Goal: Task Accomplishment & Management: Manage account settings

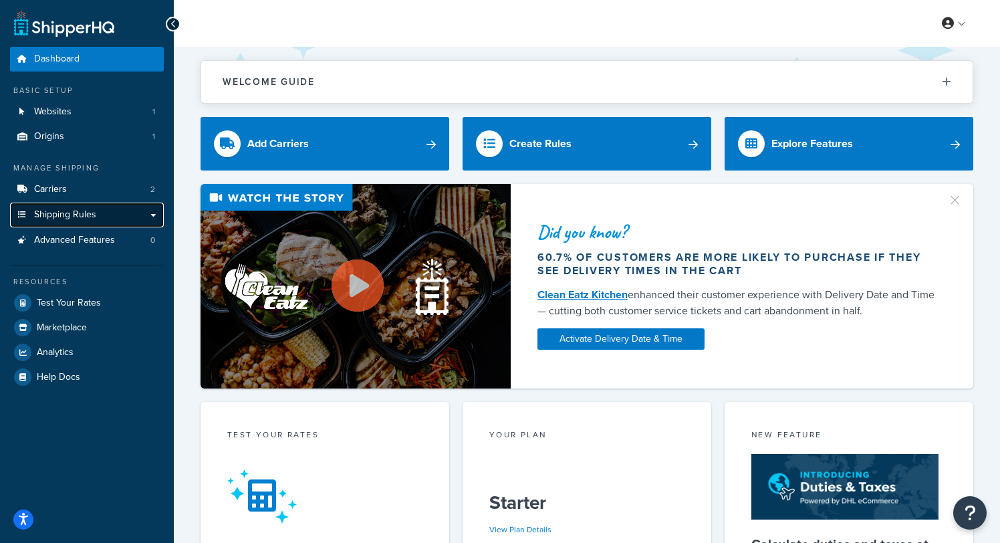
click at [78, 211] on span "Shipping Rules" at bounding box center [65, 214] width 62 height 11
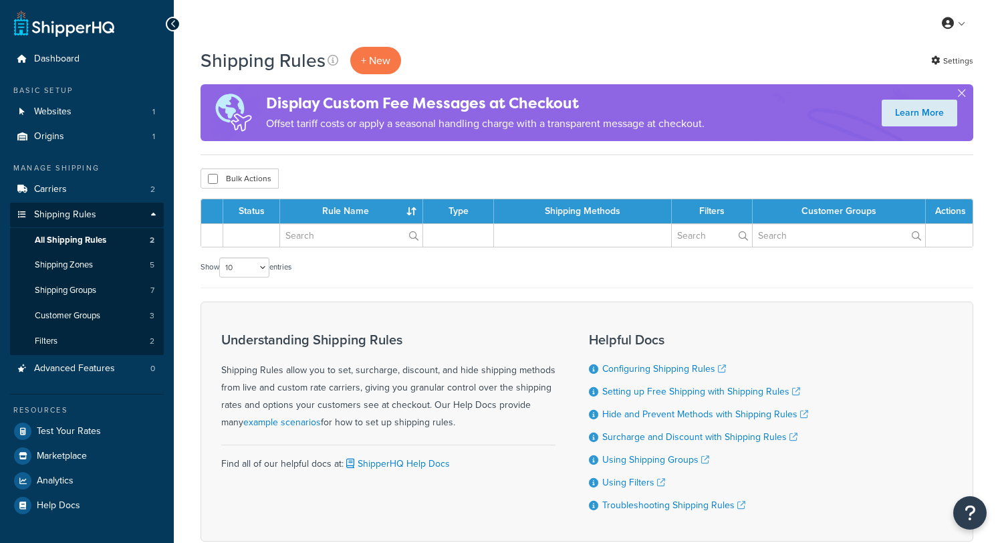
click at [93, 225] on link "Shipping Rules" at bounding box center [87, 215] width 154 height 25
click at [81, 268] on span "Shipping Zones" at bounding box center [64, 264] width 58 height 11
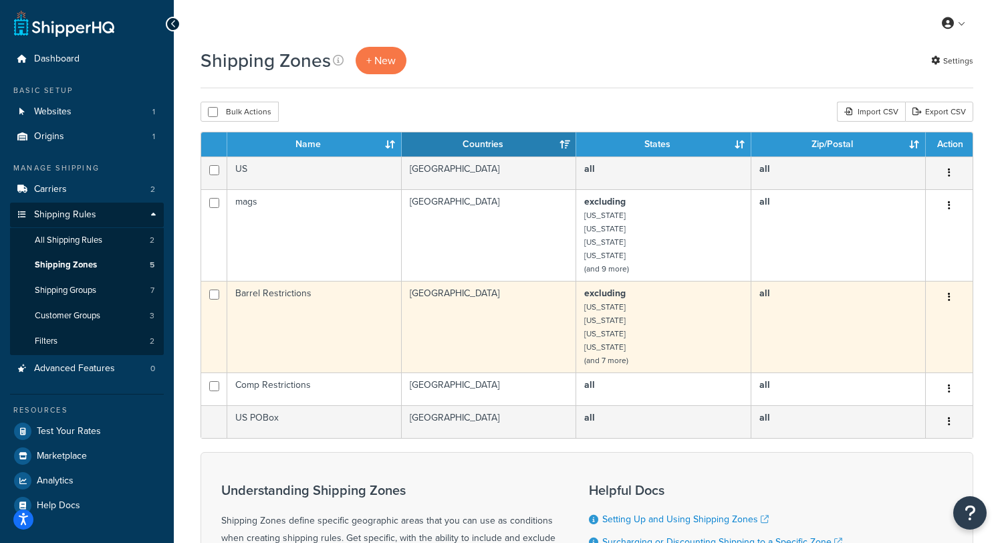
click at [945, 298] on button "button" at bounding box center [949, 297] width 19 height 21
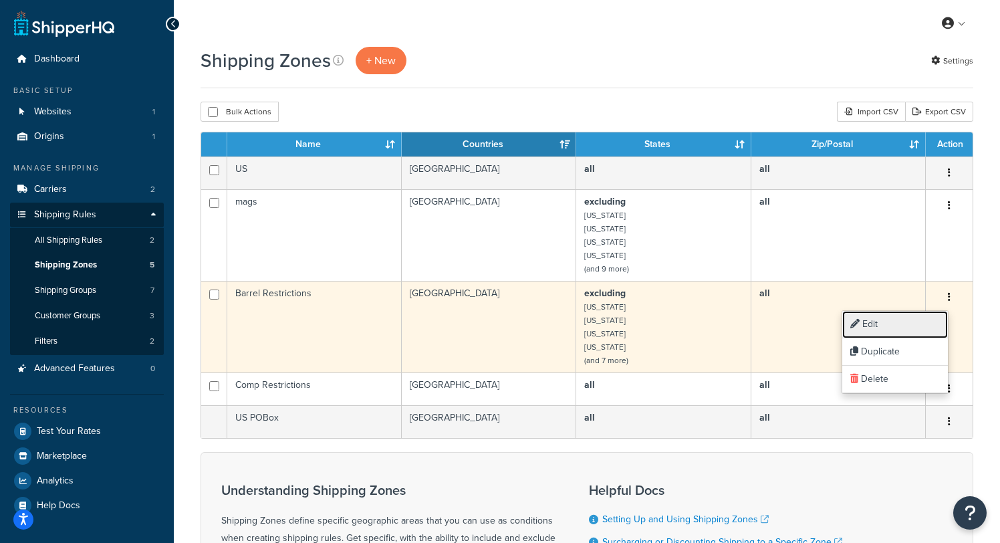
click at [907, 323] on link "Edit" at bounding box center [895, 324] width 106 height 27
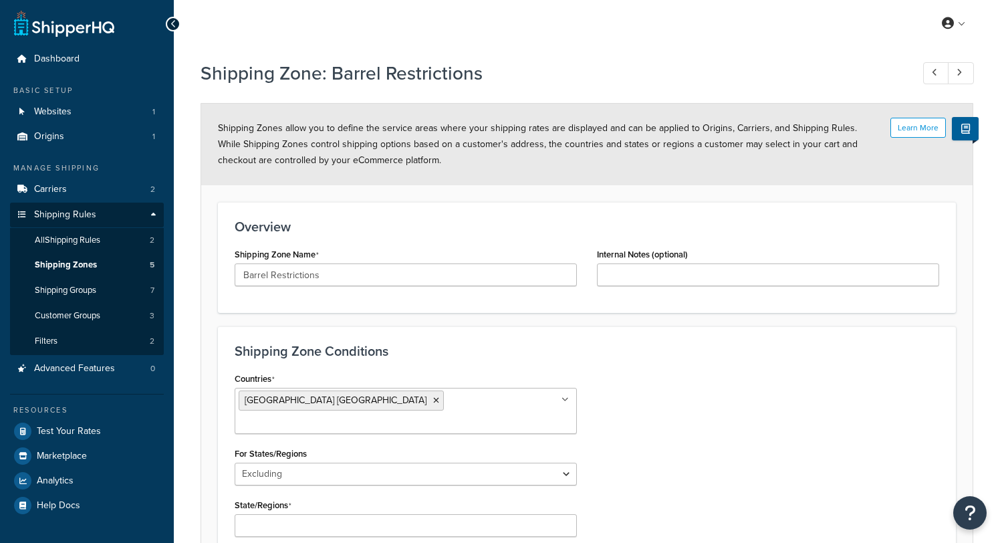
select select "excluding"
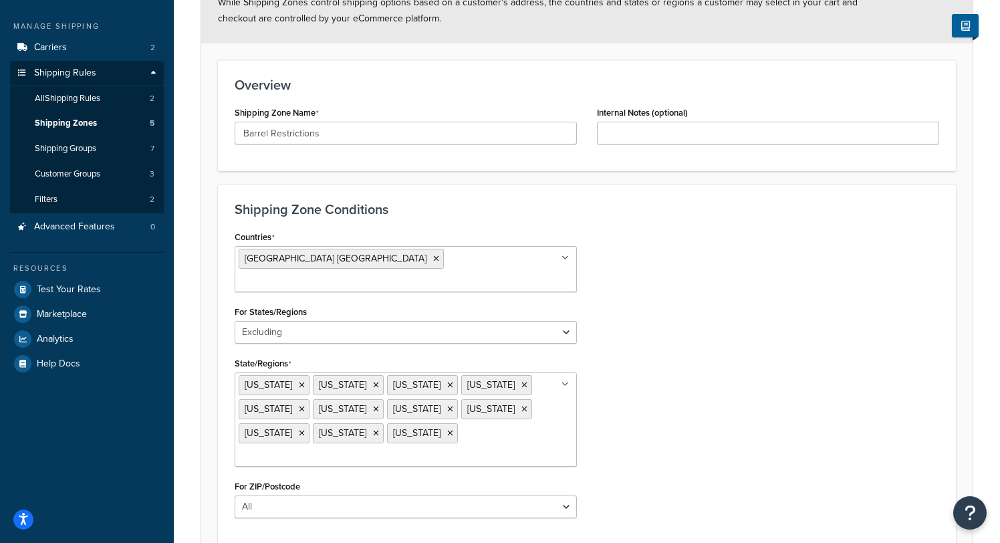
scroll to position [143, 0]
click at [419, 420] on ul "California Colorado Connecticut Hawaii Illinois Massachusetts New Jersey New Yo…" at bounding box center [406, 418] width 342 height 94
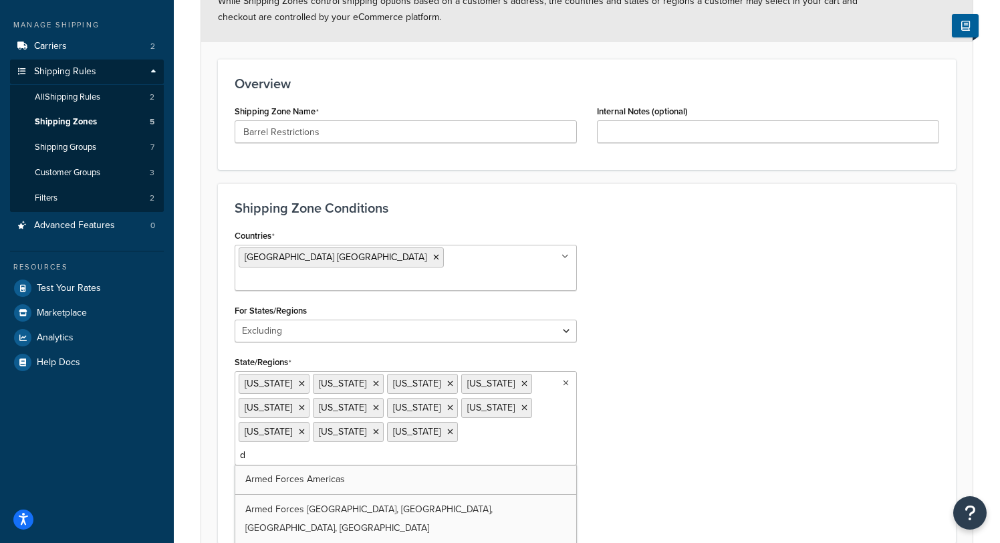
type input "de"
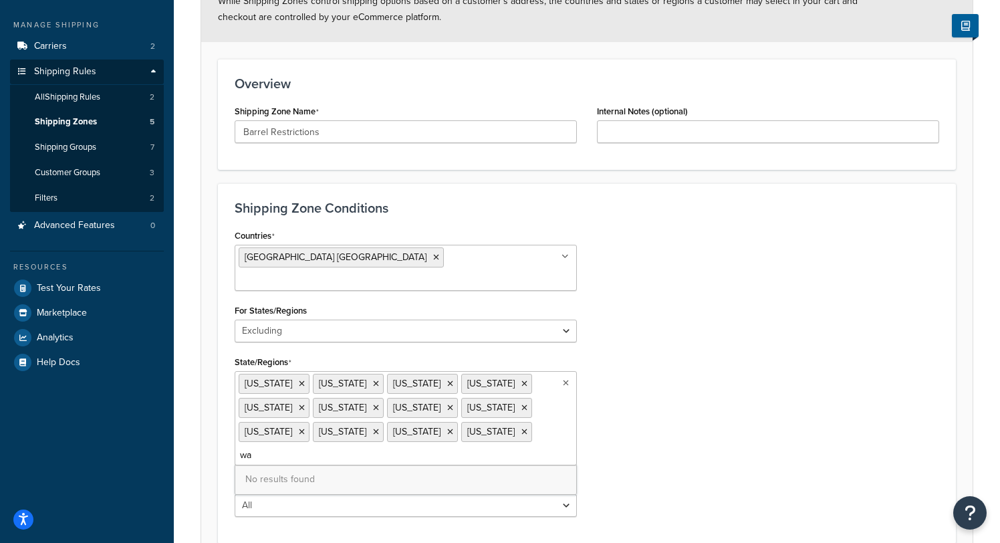
type input "w"
type input "d"
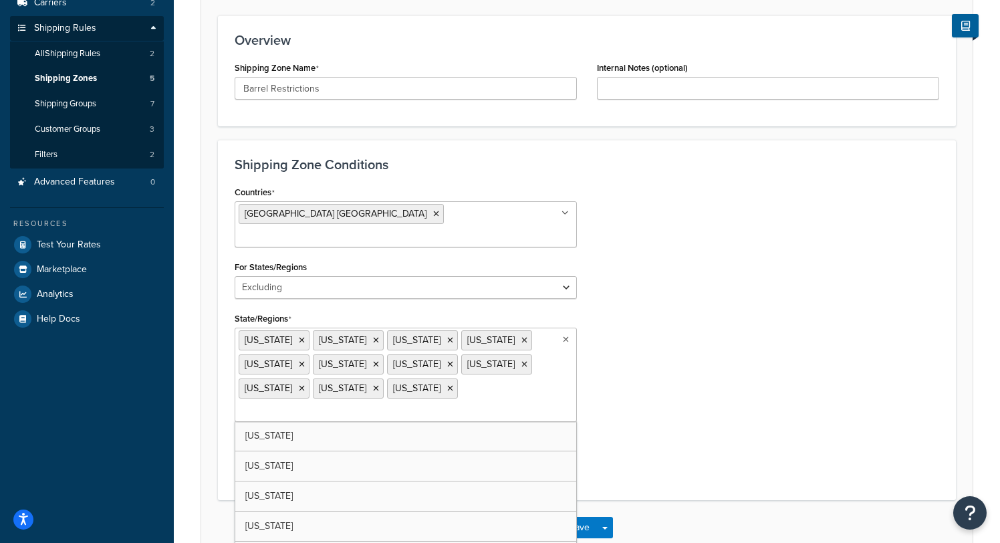
scroll to position [189, 0]
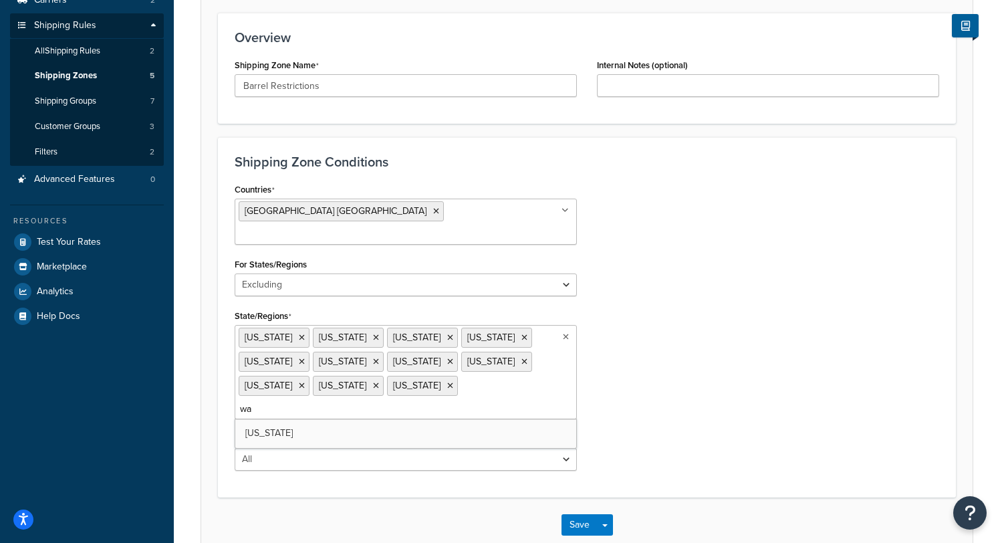
type input "w"
type input "d"
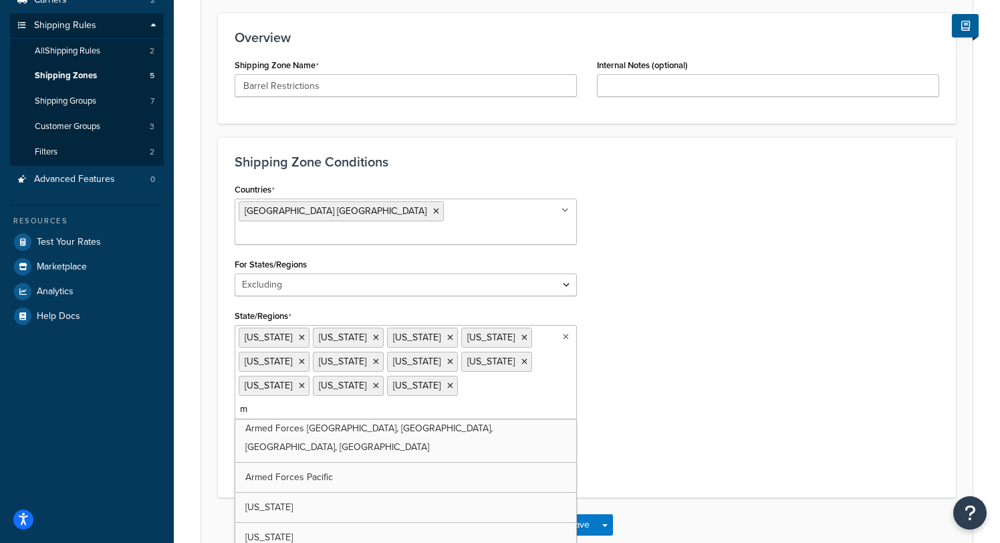
type input "ma"
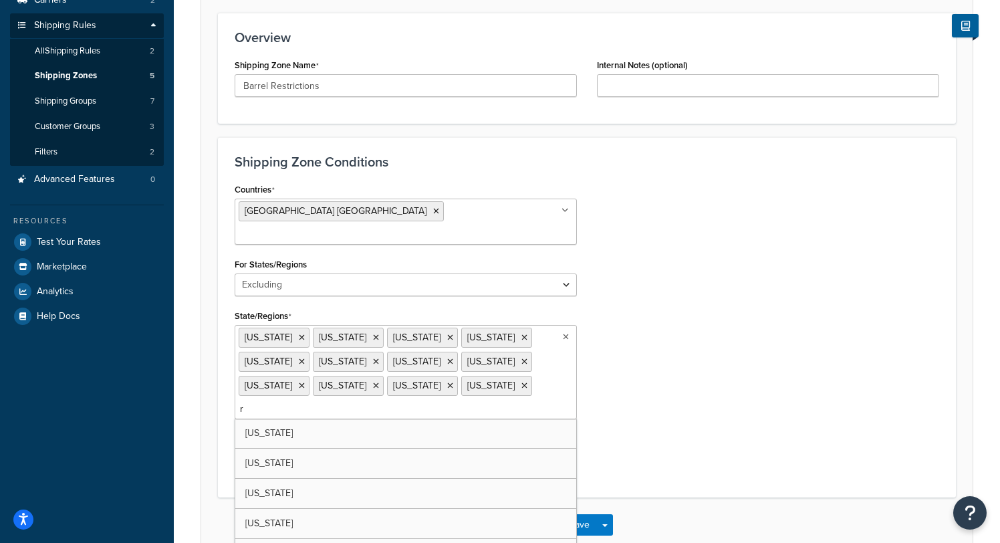
type input "rh"
click at [647, 336] on div "Countries United States USA All Countries ALL Afghanistan AFG Albania ALB Alger…" at bounding box center [587, 332] width 725 height 304
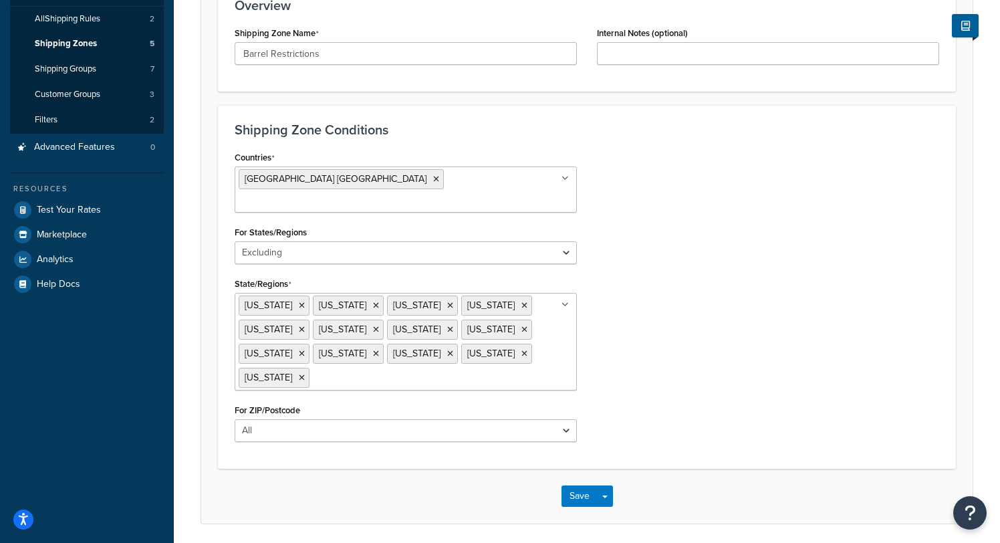
scroll to position [227, 0]
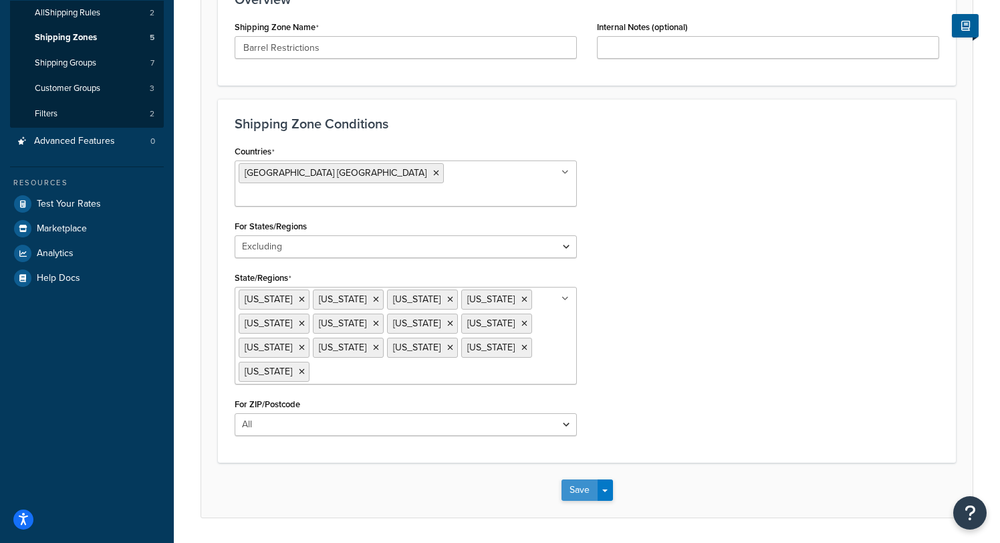
click at [584, 479] on button "Save" at bounding box center [580, 489] width 36 height 21
